Goal: Transaction & Acquisition: Purchase product/service

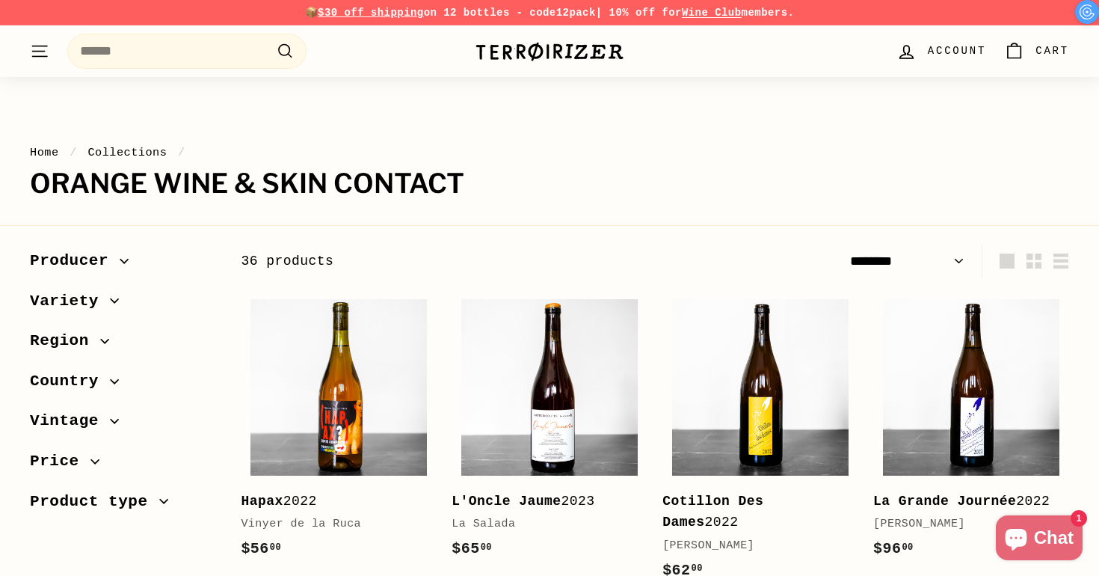
select select "******"
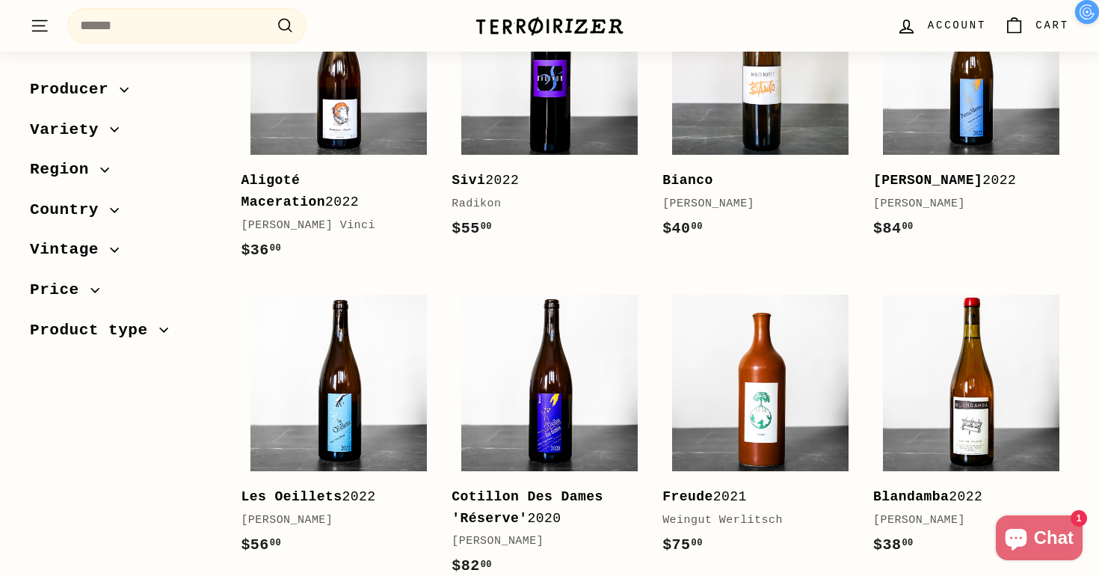
scroll to position [953, 0]
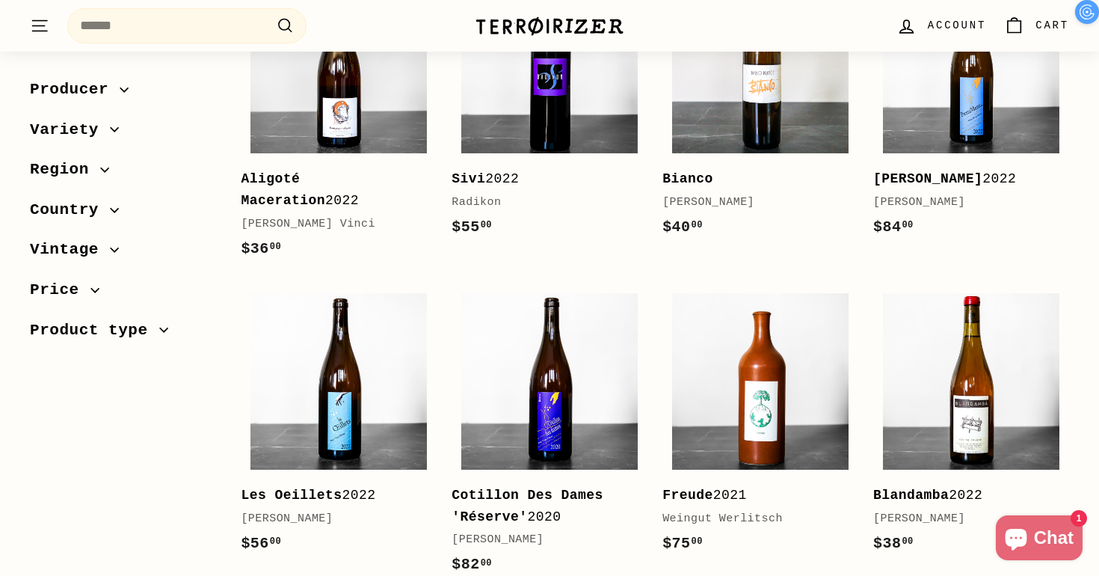
click at [96, 131] on span "Variety" at bounding box center [70, 129] width 80 height 25
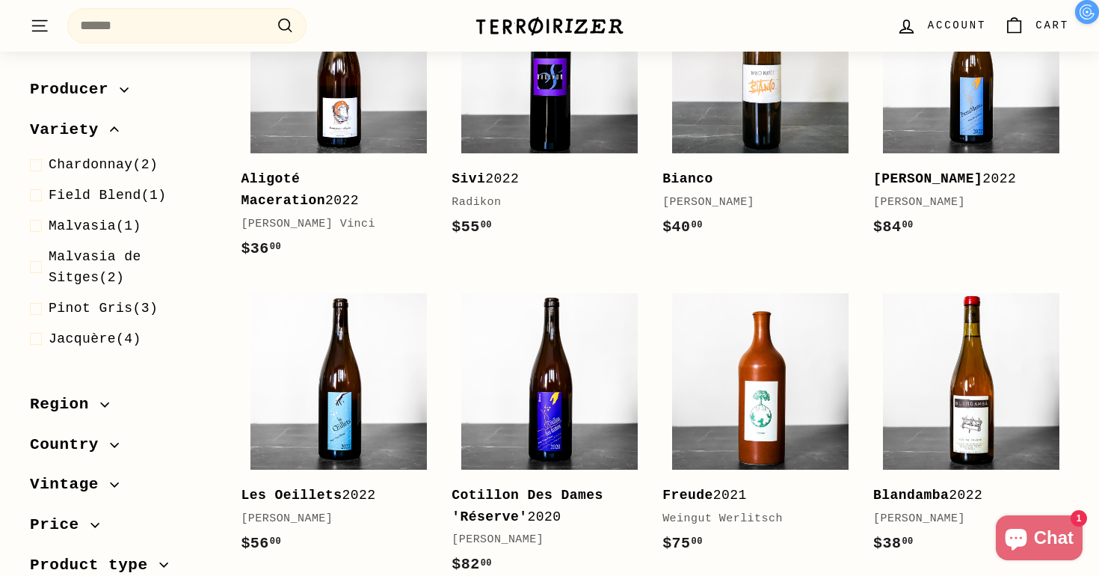
click at [96, 131] on span "Variety" at bounding box center [70, 129] width 80 height 25
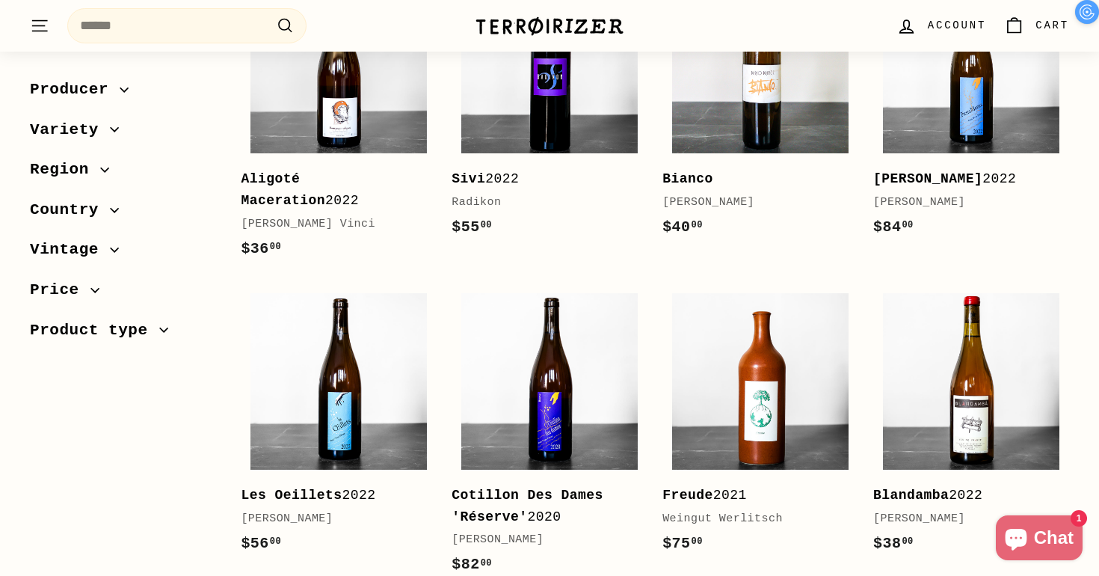
click at [96, 131] on span "Variety" at bounding box center [70, 129] width 80 height 25
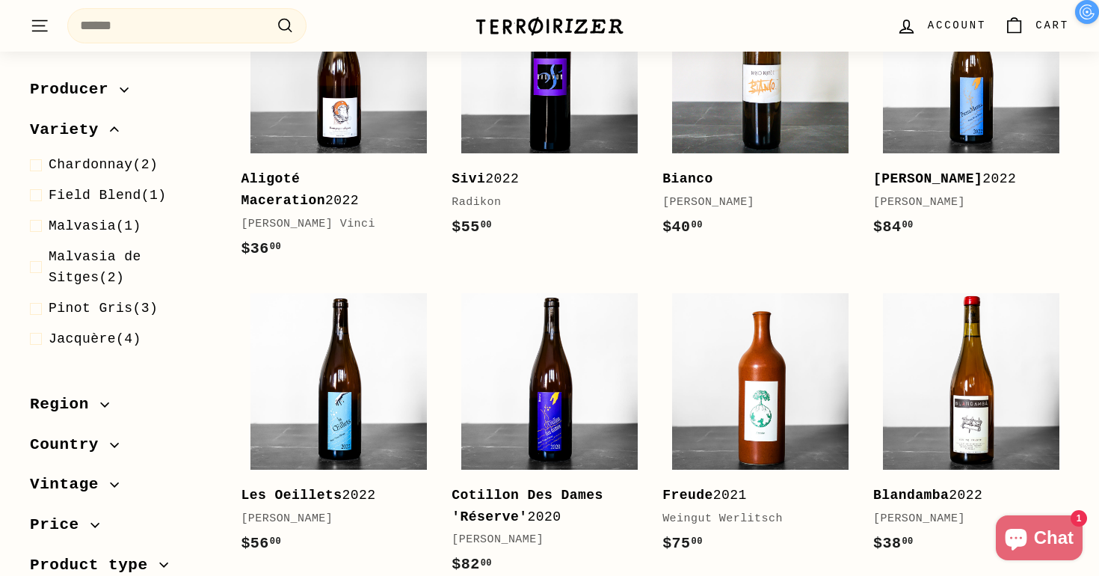
click at [96, 126] on span "Variety" at bounding box center [70, 129] width 80 height 25
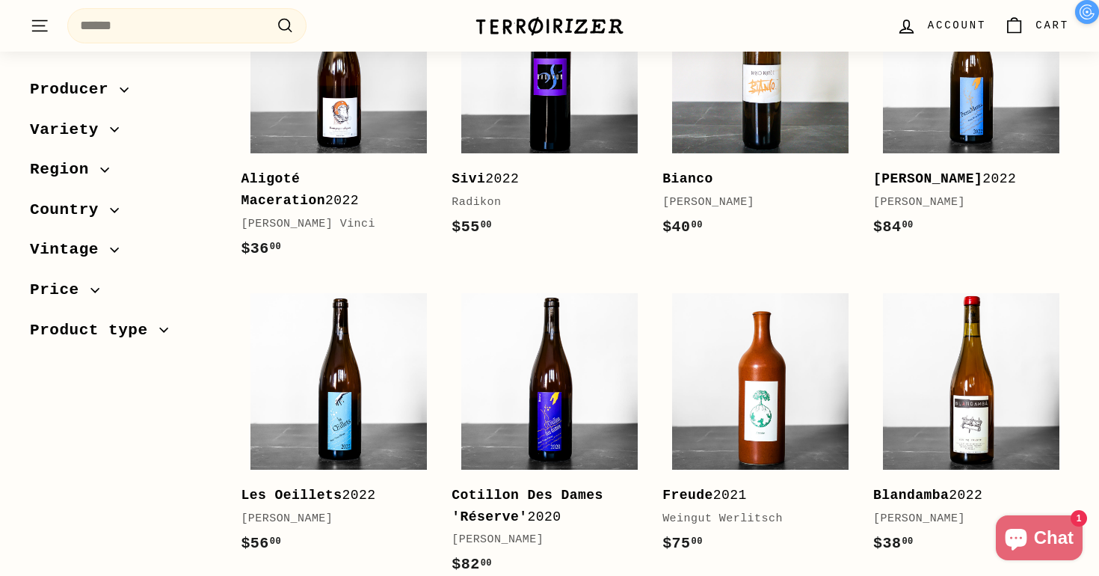
click at [89, 173] on span "Region" at bounding box center [65, 169] width 70 height 25
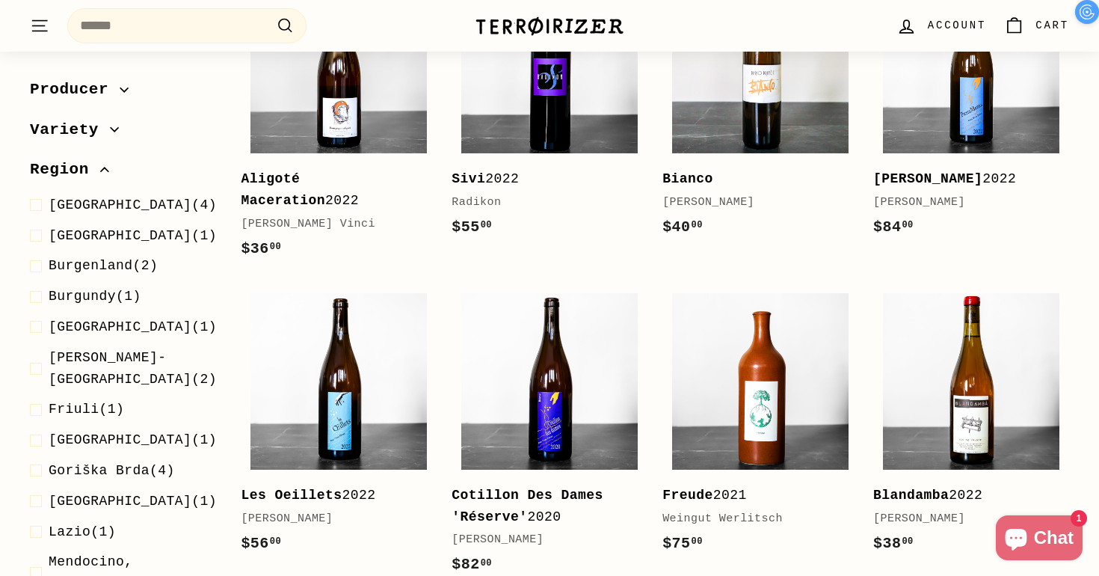
click at [89, 173] on span "Region" at bounding box center [65, 169] width 70 height 25
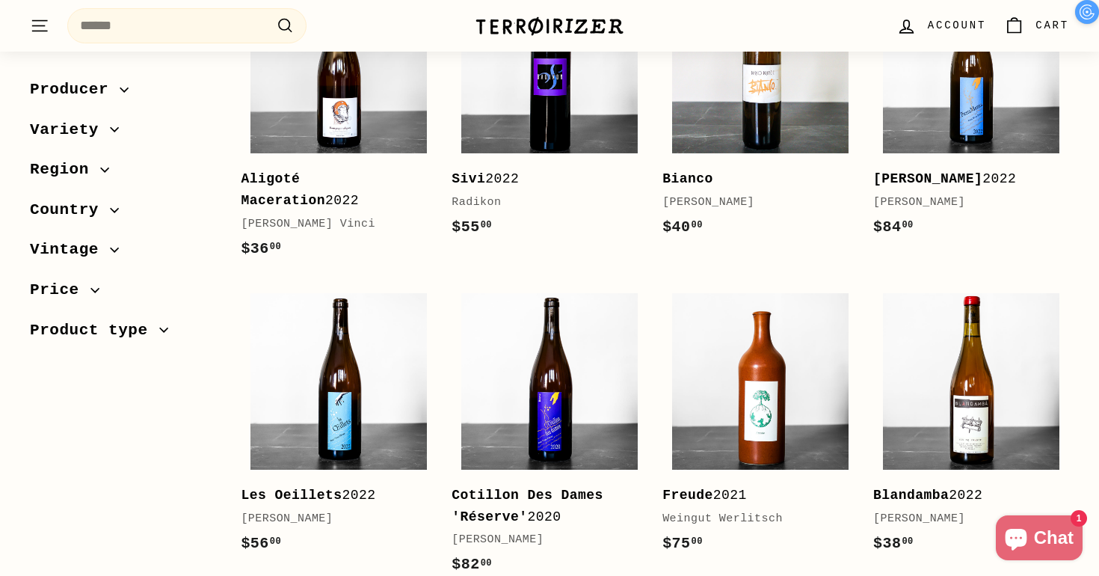
click at [91, 286] on icon "button" at bounding box center [94, 290] width 9 height 9
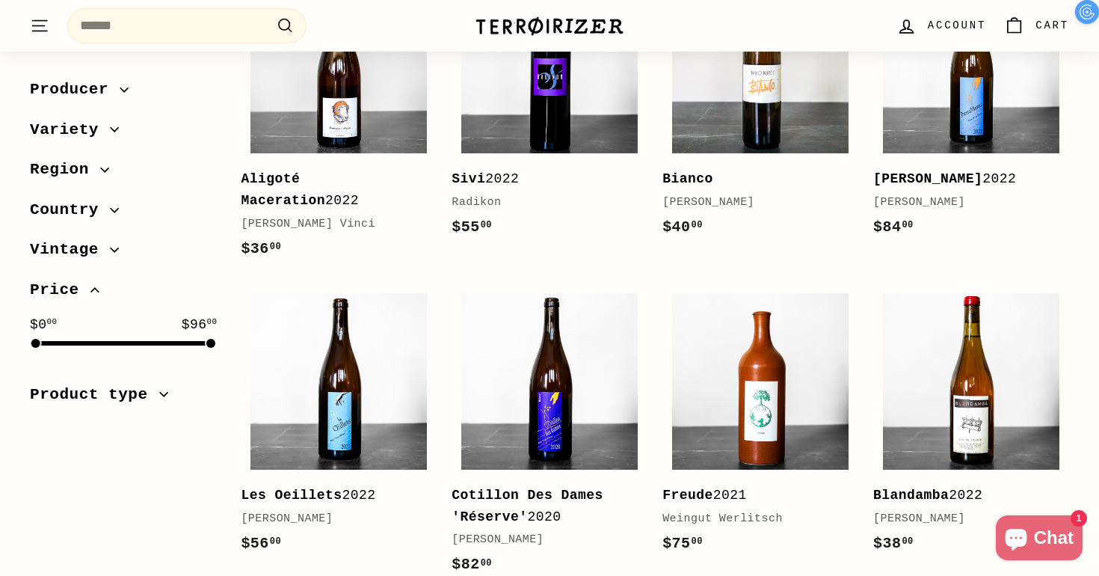
drag, startPoint x: 209, startPoint y: 337, endPoint x: 96, endPoint y: 338, distance: 112.9
click at [96, 338] on div "$0 00 $96 00" at bounding box center [123, 330] width 187 height 32
drag, startPoint x: 209, startPoint y: 342, endPoint x: 82, endPoint y: 340, distance: 127.9
click at [82, 340] on div "$0 00 $30 00" at bounding box center [123, 330] width 187 height 32
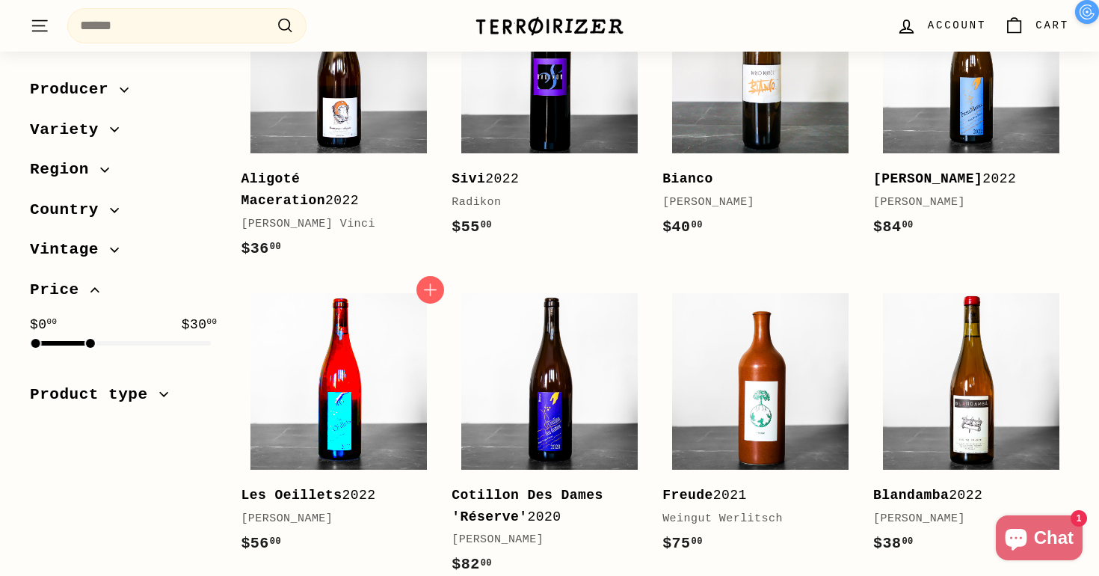
select select "******"
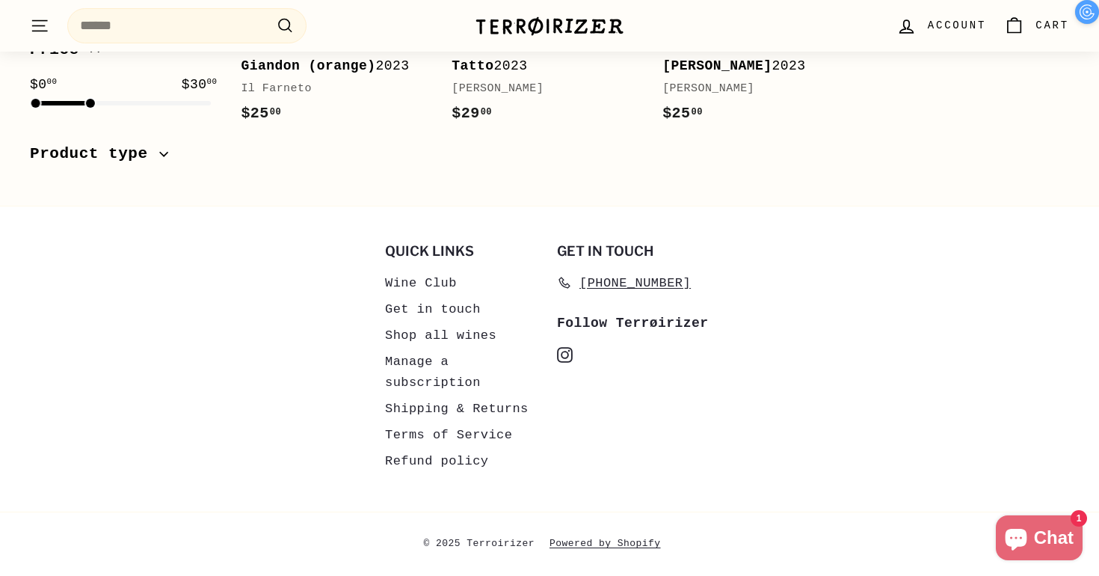
scroll to position [185, 0]
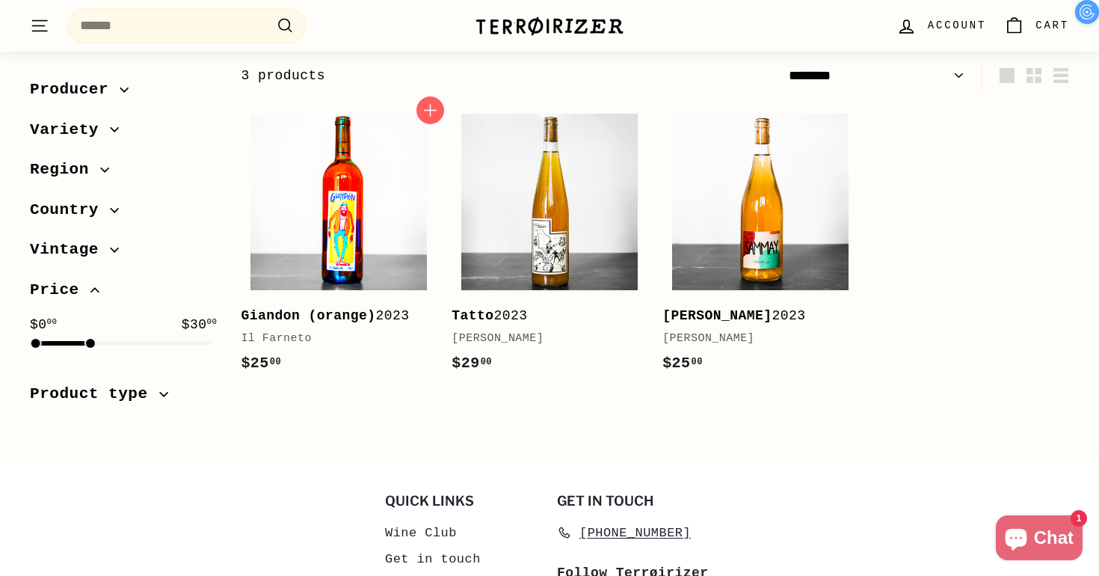
click at [372, 190] on img at bounding box center [339, 202] width 176 height 176
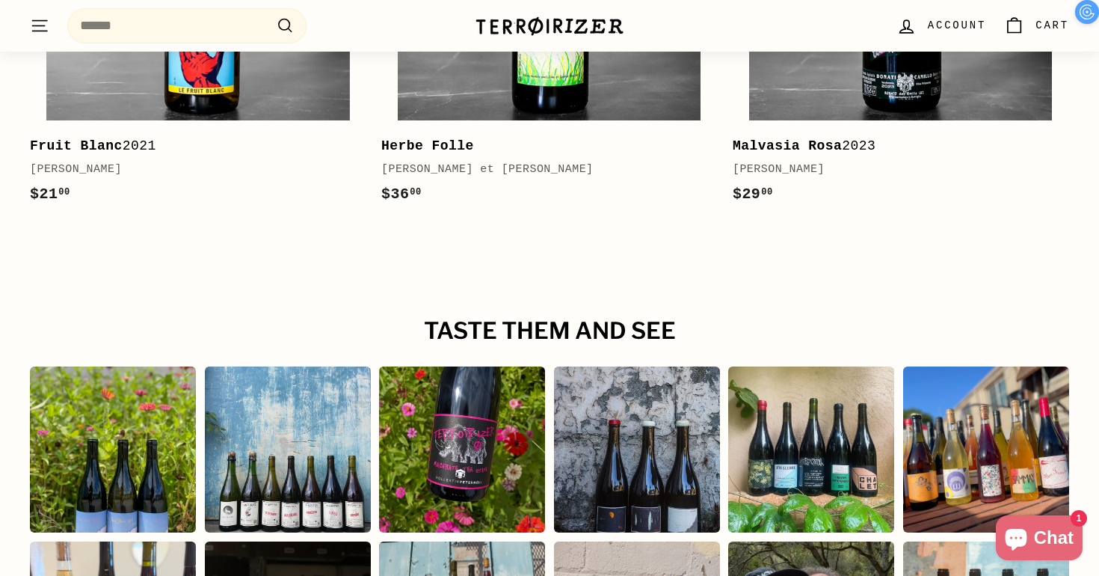
scroll to position [2501, 0]
